Goal: Task Accomplishment & Management: Complete application form

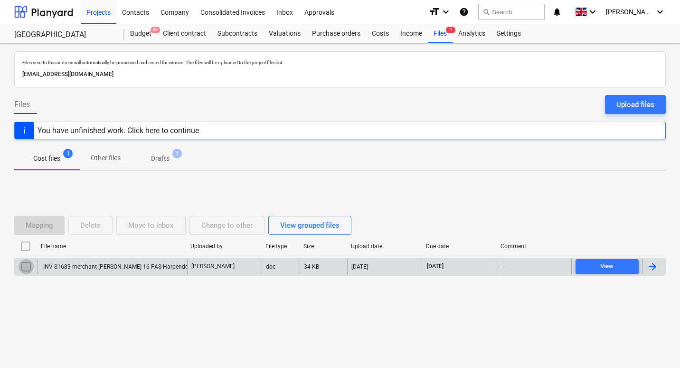
click at [26, 265] on input "checkbox" at bounding box center [26, 266] width 15 height 15
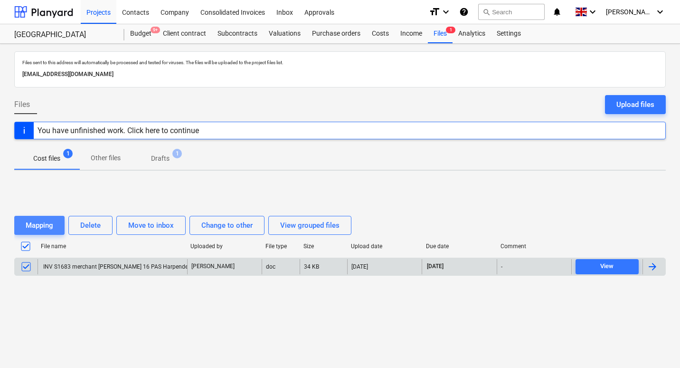
click at [49, 226] on div "Mapping" at bounding box center [40, 225] width 28 height 12
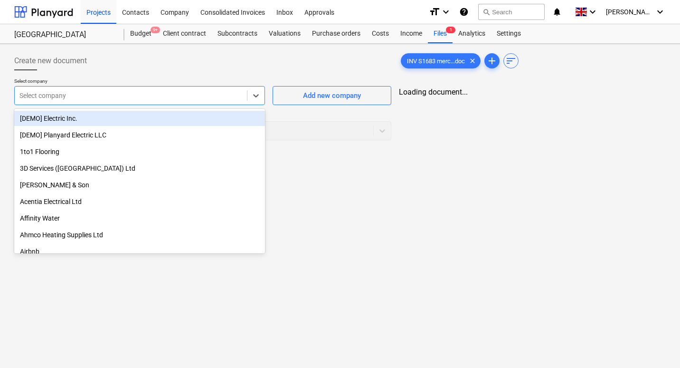
click at [206, 95] on div at bounding box center [130, 95] width 223 height 9
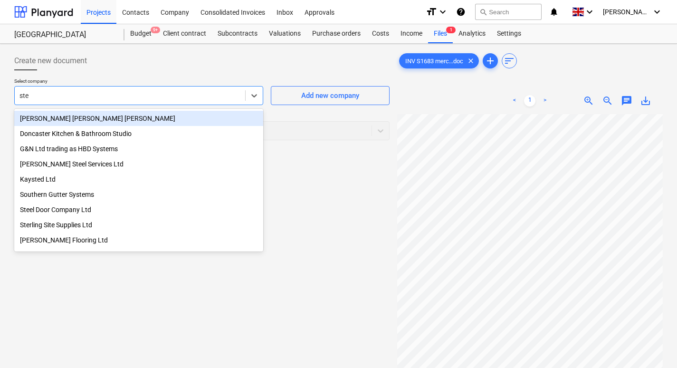
type input "stev"
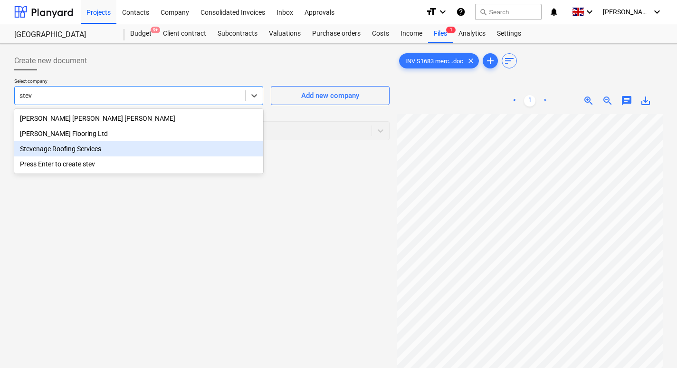
click at [57, 148] on div "Stevenage Roofing Services" at bounding box center [138, 148] width 249 height 15
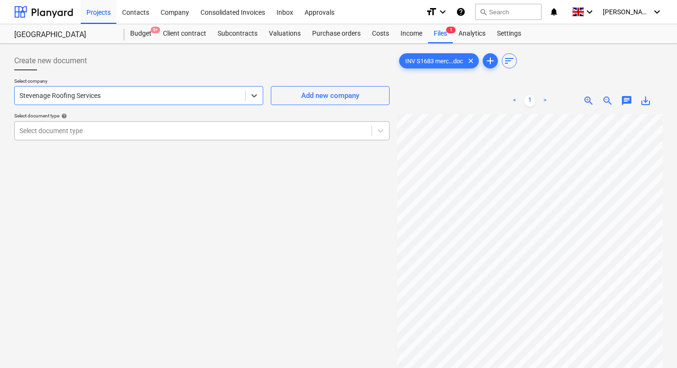
click at [84, 131] on div at bounding box center [192, 130] width 347 height 9
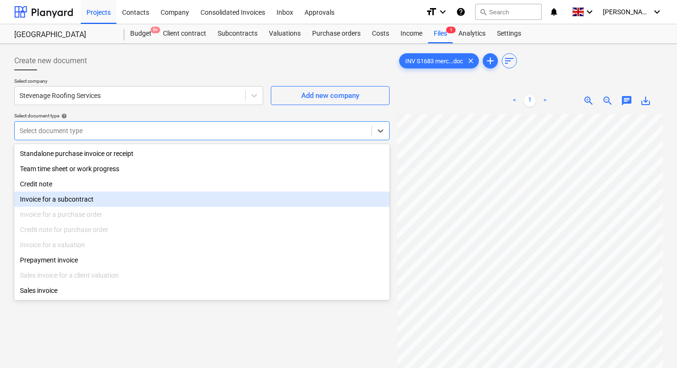
click at [69, 203] on div "Invoice for a subcontract" at bounding box center [201, 198] width 375 height 15
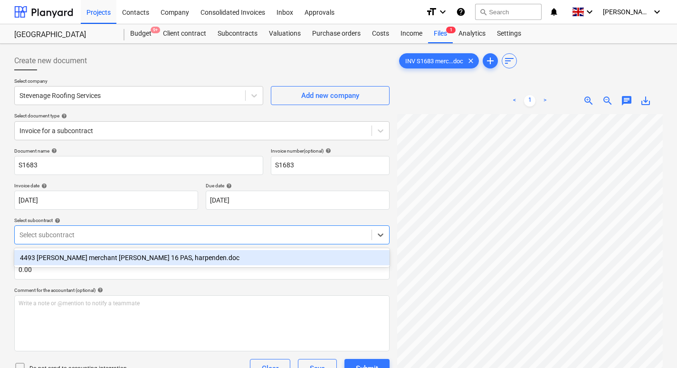
click at [86, 234] on div at bounding box center [192, 234] width 347 height 9
click at [85, 255] on div "4493 [PERSON_NAME] merchant [PERSON_NAME] 16 PAS, harpenden.doc" at bounding box center [201, 257] width 375 height 15
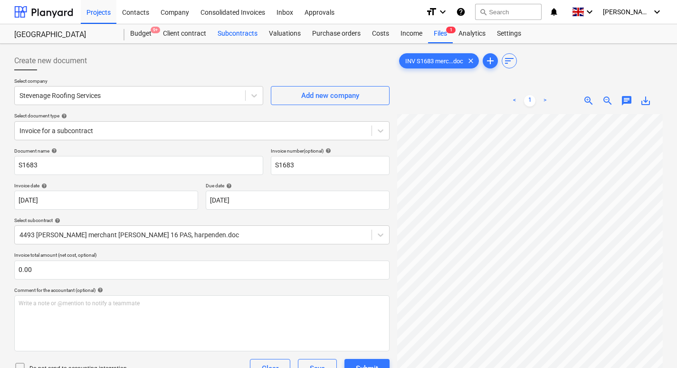
click at [237, 35] on div "Subcontracts" at bounding box center [237, 33] width 51 height 19
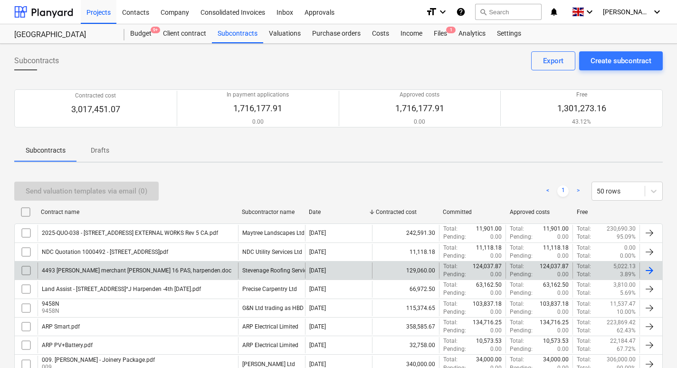
click at [150, 270] on div "4493 [PERSON_NAME] merchant [PERSON_NAME] 16 PAS, harpenden.doc" at bounding box center [136, 270] width 189 height 7
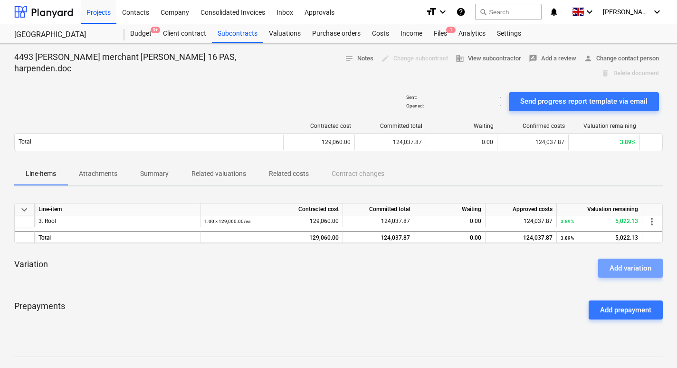
drag, startPoint x: 634, startPoint y: 251, endPoint x: 622, endPoint y: 254, distance: 12.8
click at [633, 262] on div "Add variation" at bounding box center [630, 268] width 42 height 12
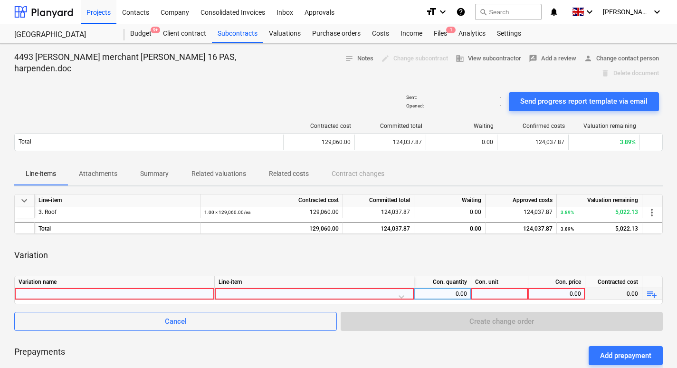
click at [37, 288] on div at bounding box center [115, 293] width 192 height 11
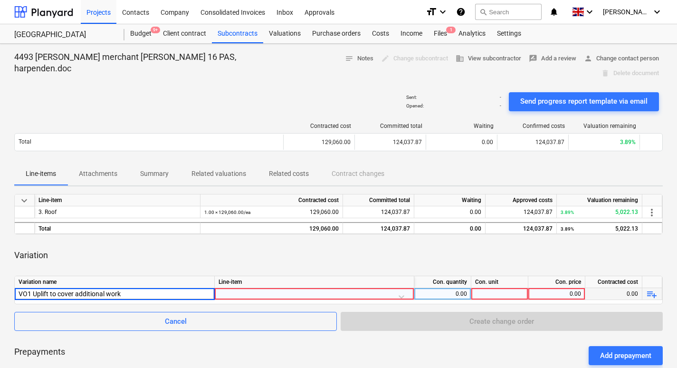
type input "VO1 Uplift to cover additional works"
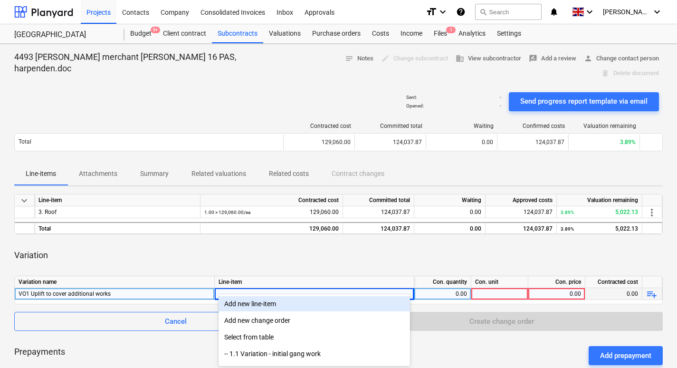
scroll to position [75, 0]
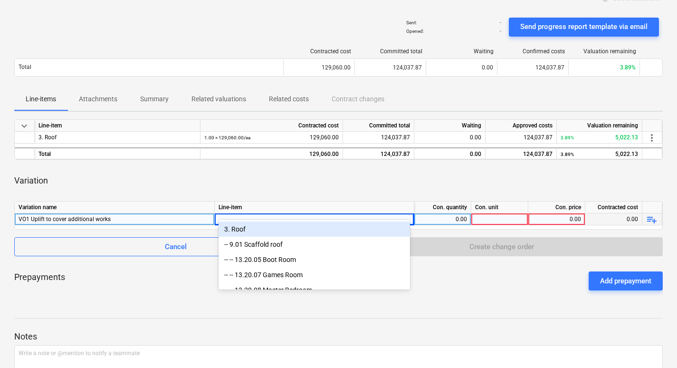
type input "roof"
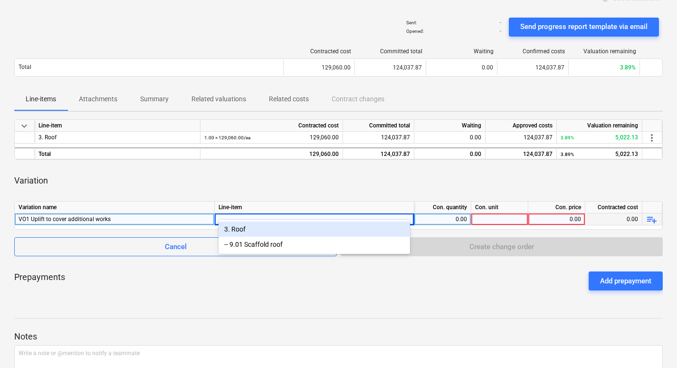
click at [237, 232] on div "3. Roof" at bounding box center [313, 228] width 191 height 15
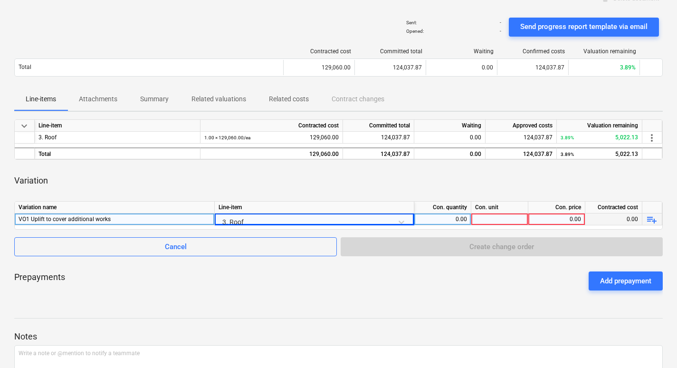
click at [438, 213] on div "0.00" at bounding box center [442, 219] width 49 height 12
type input "1"
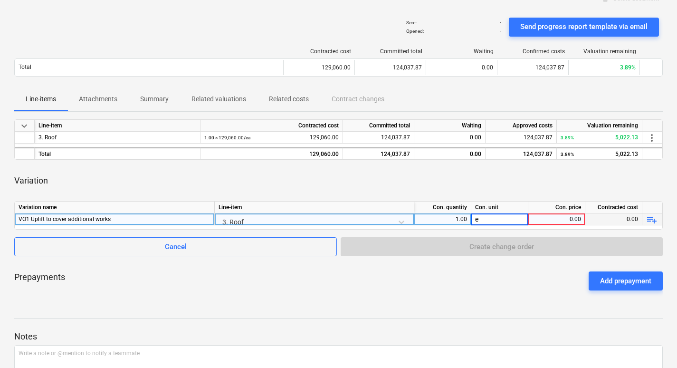
type input "ea"
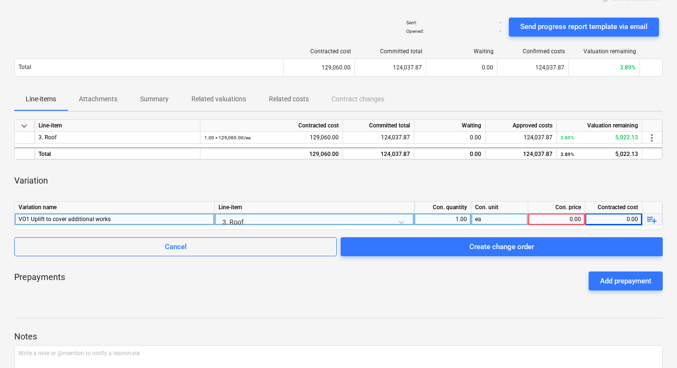
click at [551, 213] on div "0.00" at bounding box center [556, 219] width 49 height 12
type input "1000"
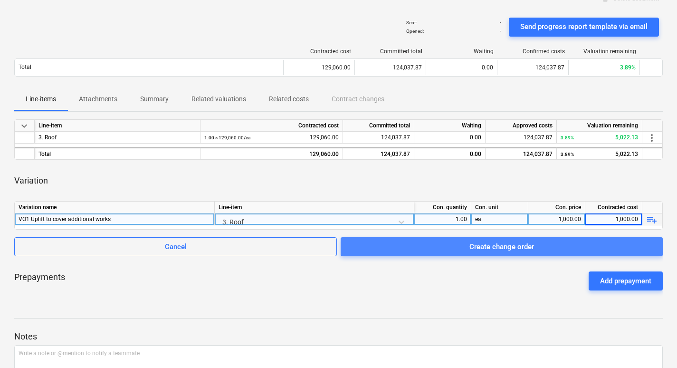
click at [491, 240] on div "Create change order" at bounding box center [501, 246] width 65 height 12
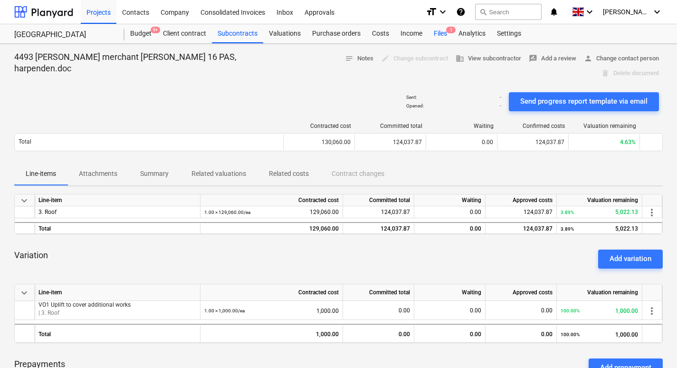
click at [441, 32] on div "Files 1" at bounding box center [440, 33] width 25 height 19
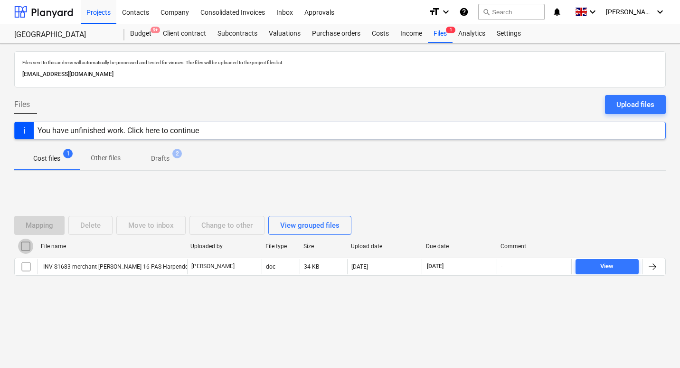
click at [28, 247] on input "checkbox" at bounding box center [25, 245] width 15 height 15
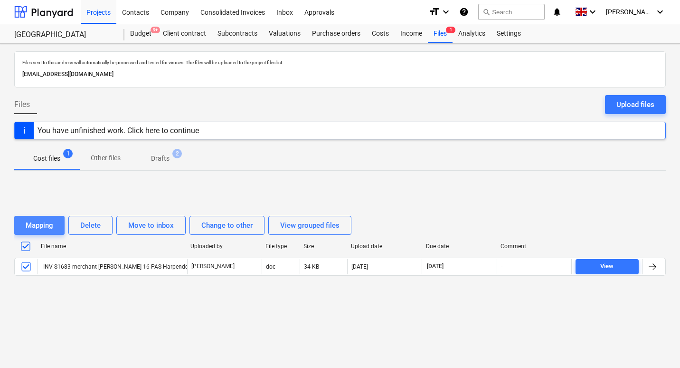
click at [43, 229] on div "Mapping" at bounding box center [40, 225] width 28 height 12
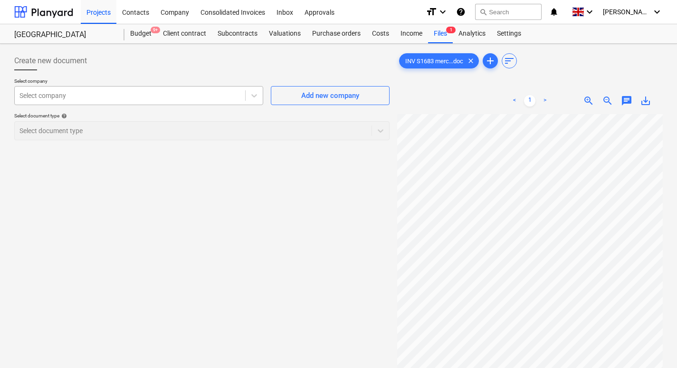
click at [121, 101] on div "Select company" at bounding box center [130, 95] width 230 height 13
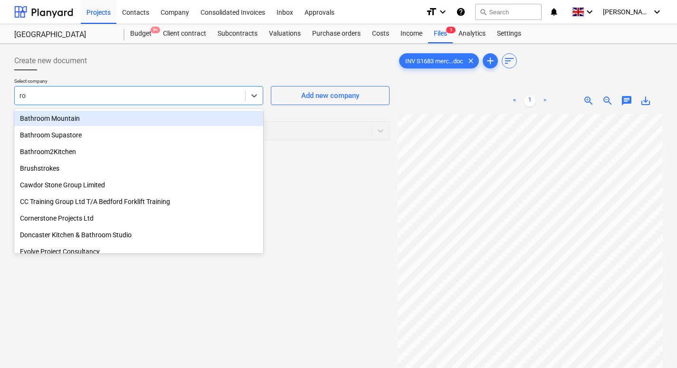
type input "roo"
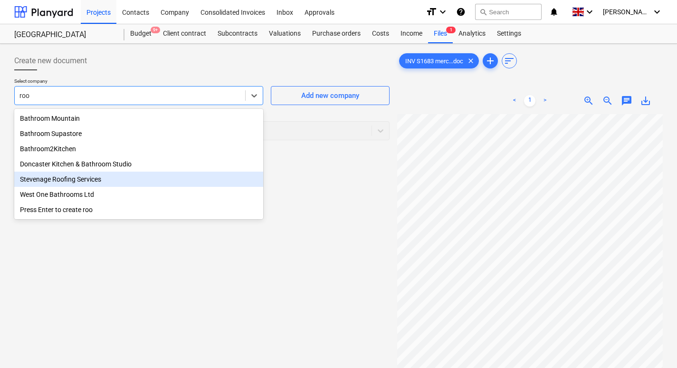
click at [109, 183] on div "Stevenage Roofing Services" at bounding box center [138, 178] width 249 height 15
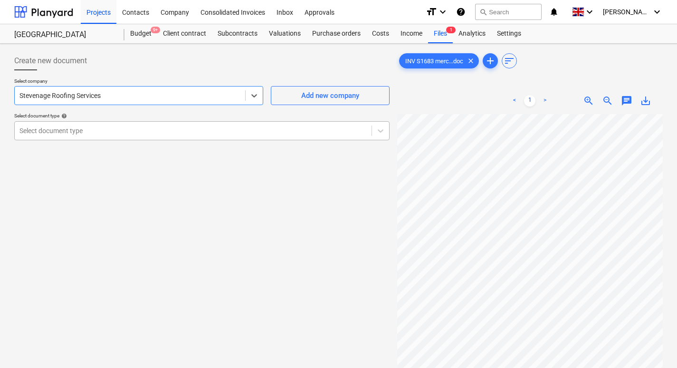
click at [132, 133] on div at bounding box center [192, 130] width 347 height 9
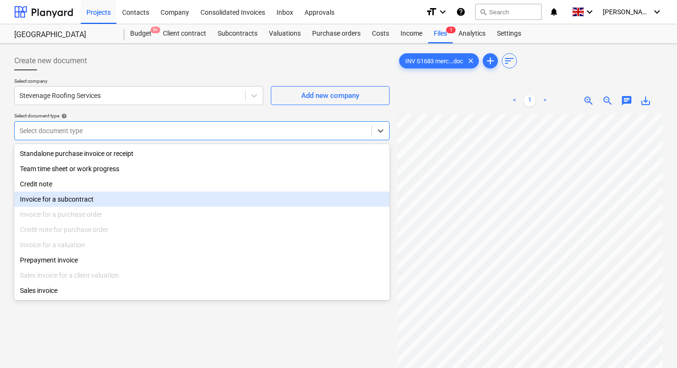
click at [104, 201] on div "Invoice for a subcontract" at bounding box center [201, 198] width 375 height 15
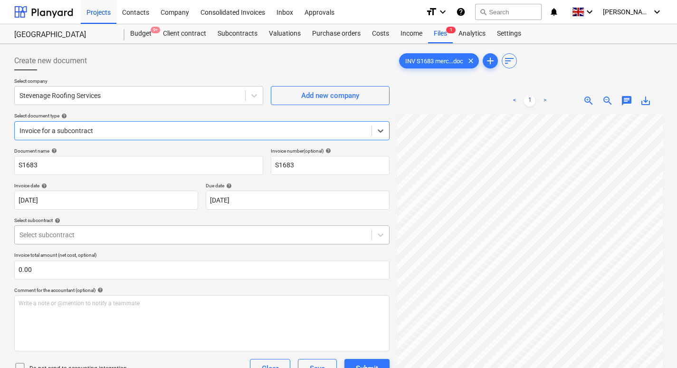
click at [172, 232] on div at bounding box center [192, 234] width 347 height 9
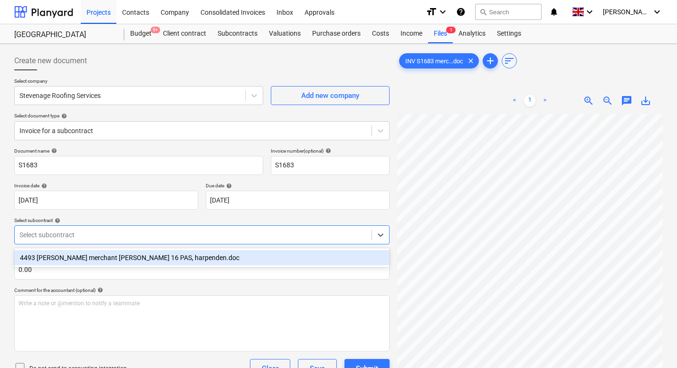
click at [134, 257] on div "4493 [PERSON_NAME] merchant [PERSON_NAME] 16 PAS, harpenden.doc" at bounding box center [201, 257] width 375 height 15
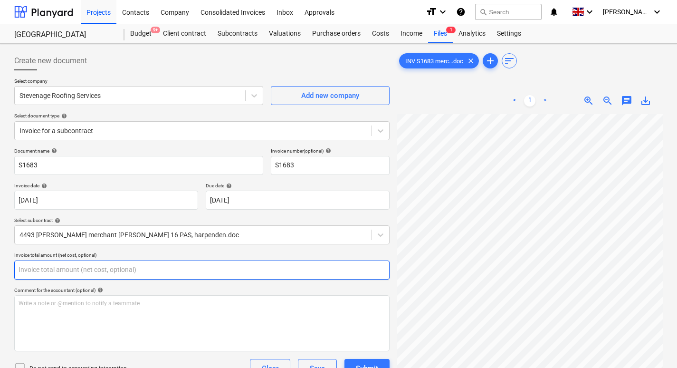
click at [105, 269] on input "text" at bounding box center [201, 269] width 375 height 19
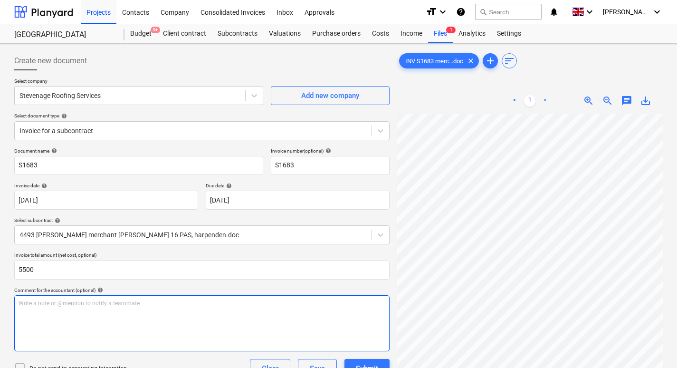
type input "5,500.00"
click at [77, 312] on div "Write a note or @mention to notify a teammate [PERSON_NAME]" at bounding box center [201, 323] width 375 height 56
click at [63, 314] on div "Write a note or @mention to notify a teammate [PERSON_NAME]" at bounding box center [201, 323] width 375 height 56
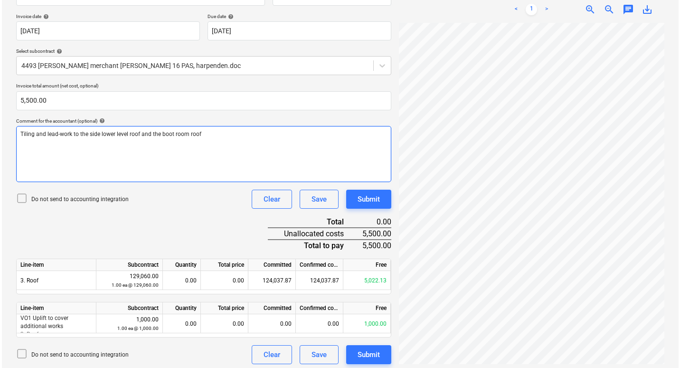
scroll to position [173, 0]
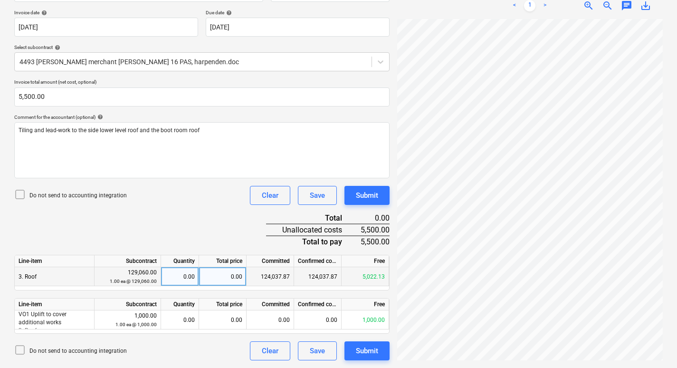
click at [227, 279] on div "0.00" at bounding box center [222, 276] width 47 height 19
type input "5000"
click at [214, 276] on div "5,000.00" at bounding box center [222, 276] width 47 height 19
type input "5022.13"
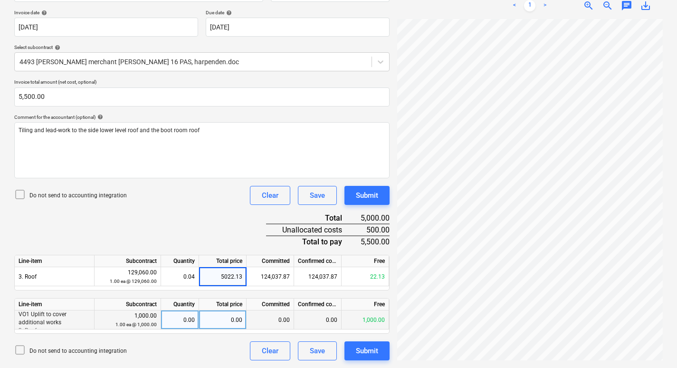
click at [217, 317] on div "0.00" at bounding box center [222, 319] width 47 height 19
type input "477.87"
click at [180, 343] on div "Do not send to accounting integration Clear Save Submit" at bounding box center [201, 350] width 375 height 19
click at [370, 345] on div "Submit" at bounding box center [367, 350] width 22 height 12
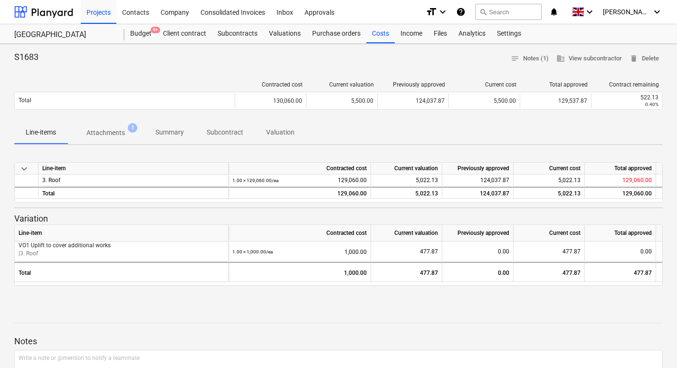
click at [104, 135] on p "Attachments" at bounding box center [105, 133] width 38 height 10
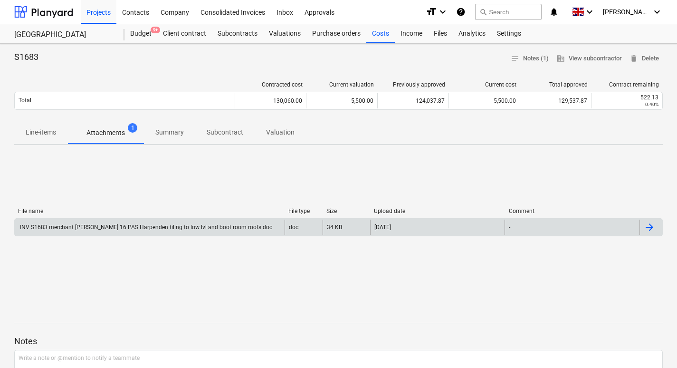
click at [236, 229] on div "INV S1683 merchant [PERSON_NAME] 16 PAS Harpenden tiling to low lvl and boot ro…" at bounding box center [146, 227] width 254 height 7
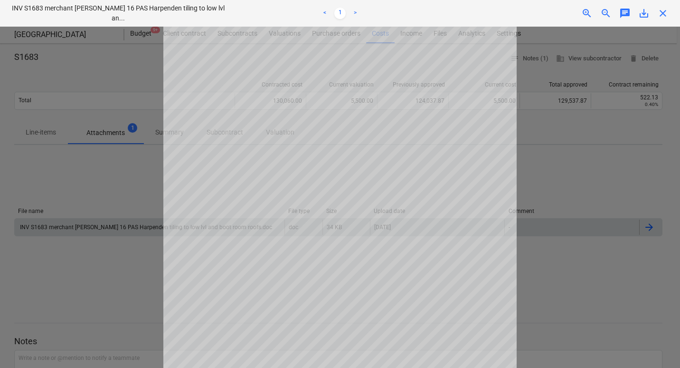
click at [124, 99] on div at bounding box center [340, 197] width 680 height 341
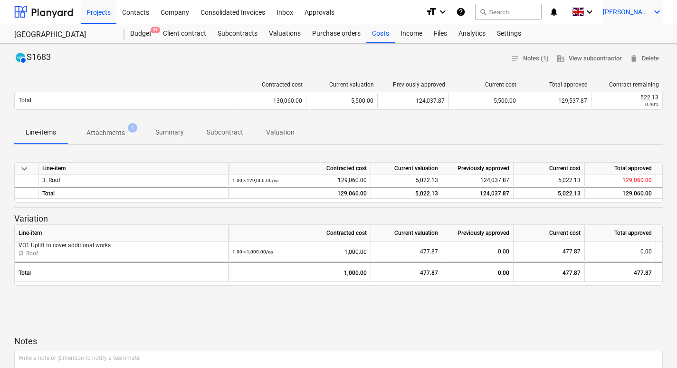
click at [653, 9] on icon "keyboard_arrow_down" at bounding box center [656, 11] width 11 height 11
click at [628, 51] on div "Log out" at bounding box center [633, 52] width 57 height 15
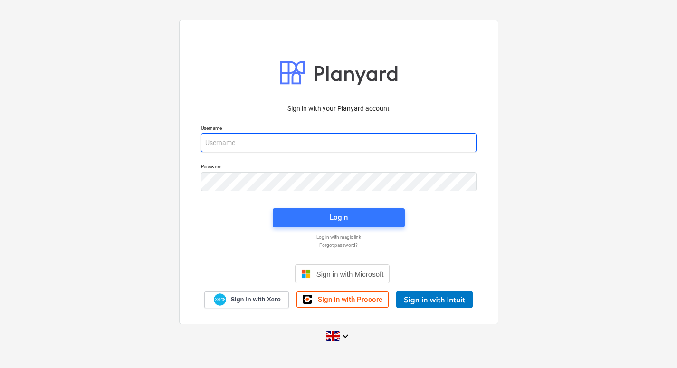
type input "[PERSON_NAME][EMAIL_ADDRESS][DOMAIN_NAME]"
